Goal: Navigation & Orientation: Find specific page/section

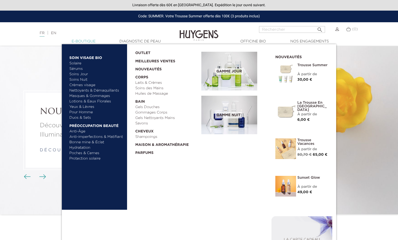
click at [91, 42] on link "  E-Boutique" at bounding box center [84, 41] width 52 height 5
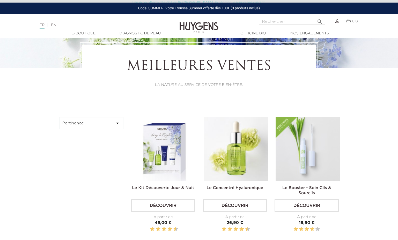
scroll to position [85, 0]
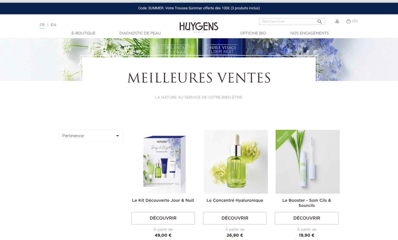
click at [107, 136] on button "Pertinence " at bounding box center [91, 136] width 64 height 12
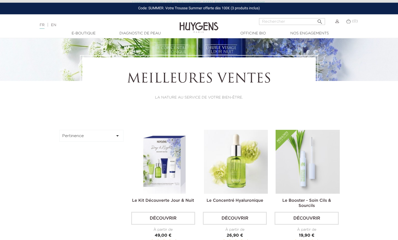
scroll to position [0, 0]
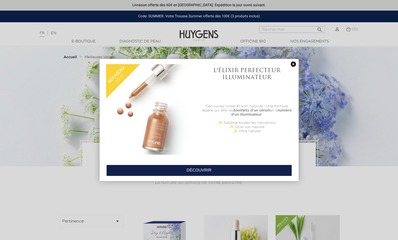
click at [292, 63] on link at bounding box center [293, 64] width 7 height 5
